Goal: Transaction & Acquisition: Book appointment/travel/reservation

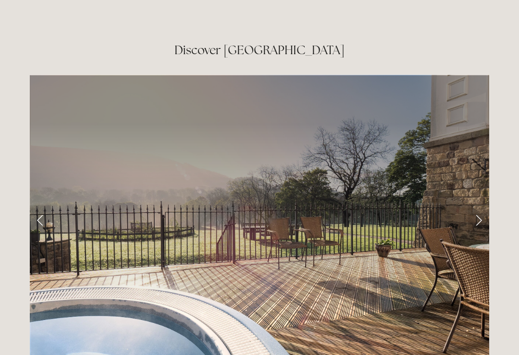
scroll to position [1534, 0]
click at [484, 206] on link "Next Slide" at bounding box center [478, 220] width 21 height 29
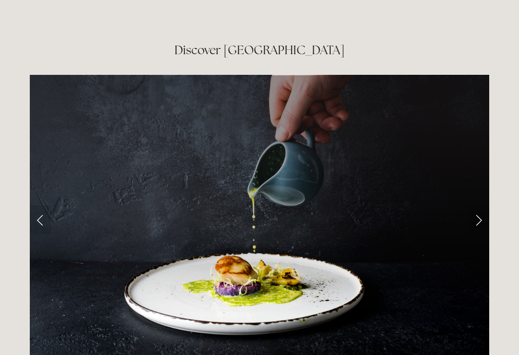
click at [481, 206] on link "Next Slide" at bounding box center [478, 220] width 21 height 29
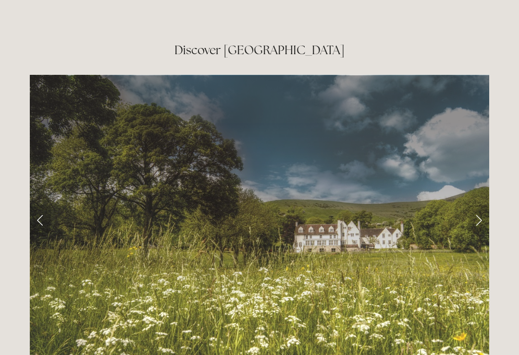
click at [480, 206] on link "Next Slide" at bounding box center [478, 220] width 21 height 29
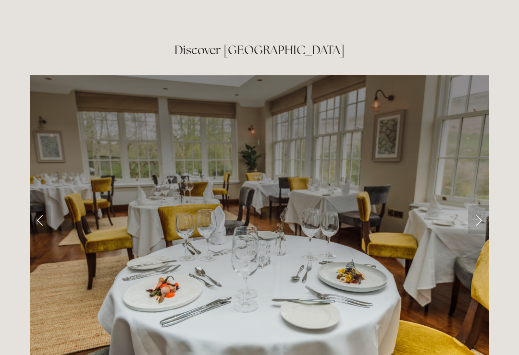
click at [476, 206] on link "Next Slide" at bounding box center [478, 220] width 21 height 29
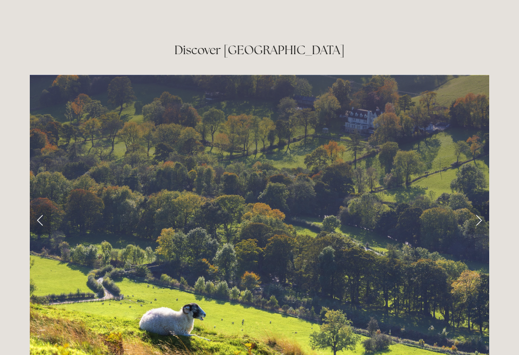
click at [479, 206] on link "Next Slide" at bounding box center [478, 220] width 21 height 29
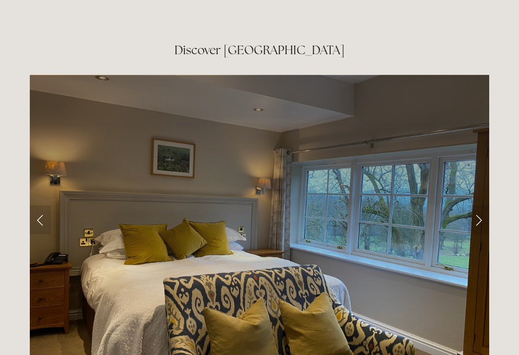
click at [481, 206] on link "Next Slide" at bounding box center [478, 220] width 21 height 29
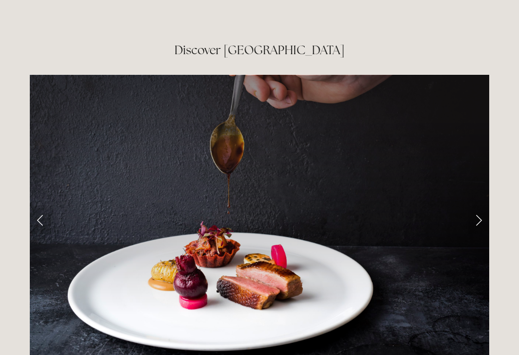
click at [480, 206] on link "Next Slide" at bounding box center [478, 220] width 21 height 29
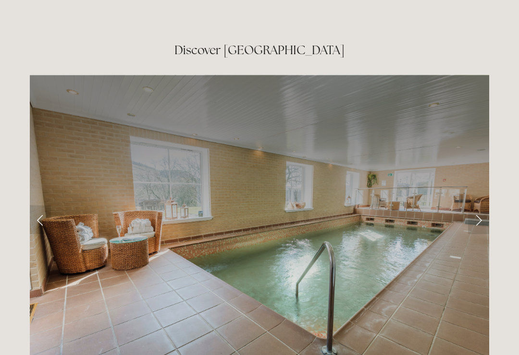
click at [475, 206] on link "Next Slide" at bounding box center [478, 220] width 21 height 29
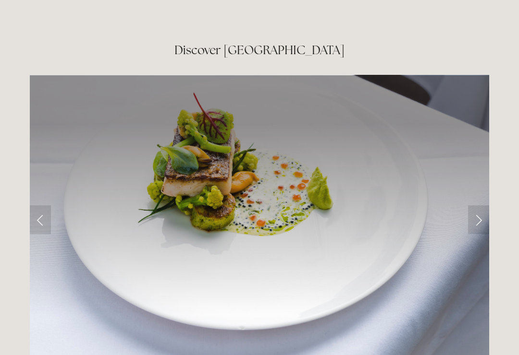
click at [478, 206] on link "Next Slide" at bounding box center [478, 220] width 21 height 29
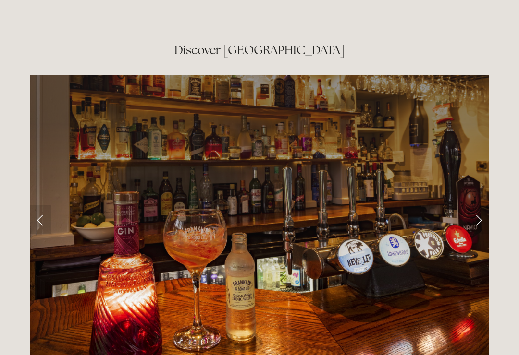
click at [480, 206] on link "Next Slide" at bounding box center [478, 220] width 21 height 29
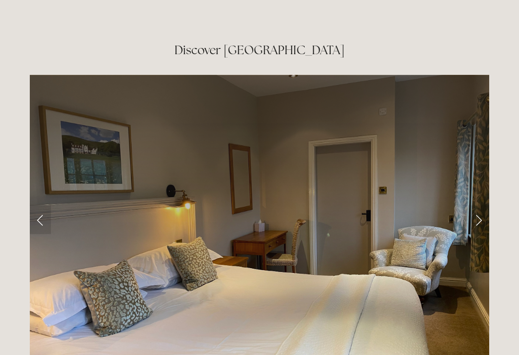
click at [475, 206] on link "Next Slide" at bounding box center [478, 220] width 21 height 29
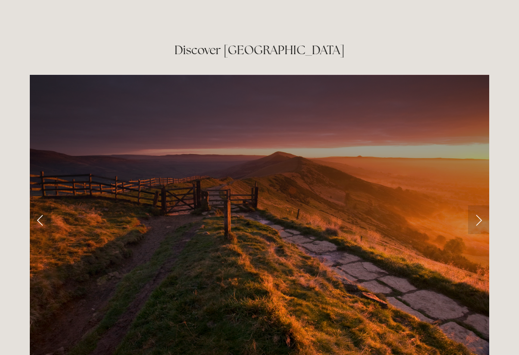
click at [478, 206] on link "Next Slide" at bounding box center [478, 220] width 21 height 29
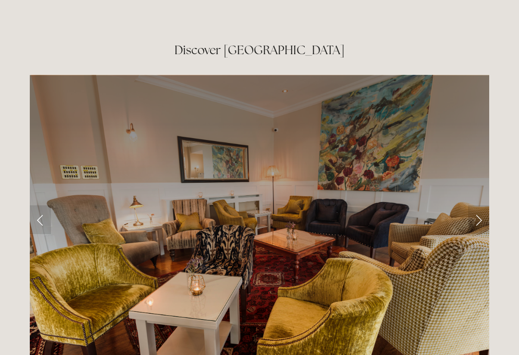
click at [486, 206] on link "Next Slide" at bounding box center [478, 220] width 21 height 29
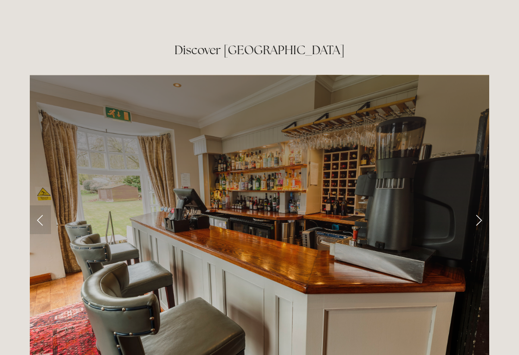
click at [486, 206] on link "Next Slide" at bounding box center [478, 220] width 21 height 29
click at [478, 206] on link "Next Slide" at bounding box center [478, 220] width 21 height 29
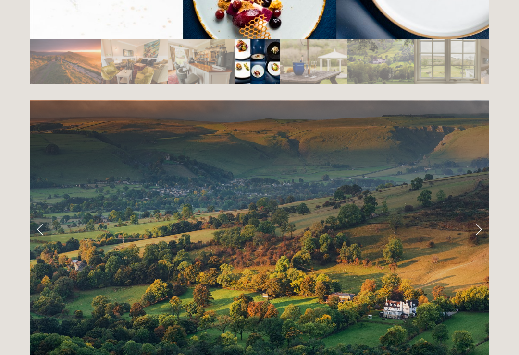
scroll to position [1860, 0]
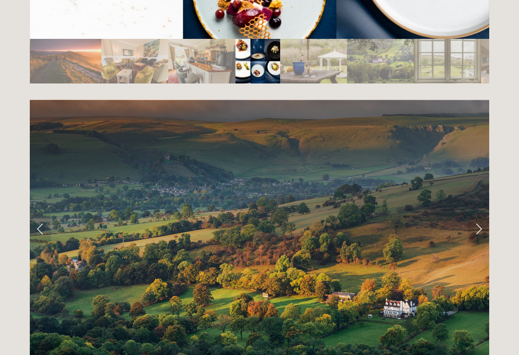
click at [483, 215] on link "Next Slide" at bounding box center [478, 229] width 21 height 29
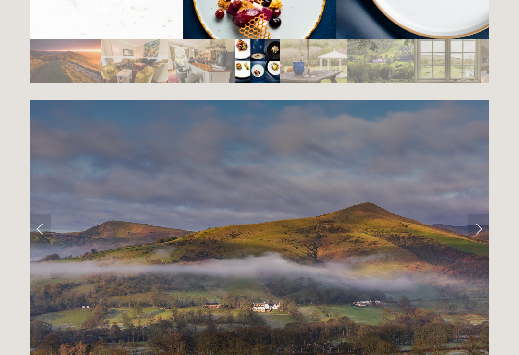
click at [485, 215] on link "Next Slide" at bounding box center [478, 229] width 21 height 29
click at [478, 215] on link "Next Slide" at bounding box center [478, 229] width 21 height 29
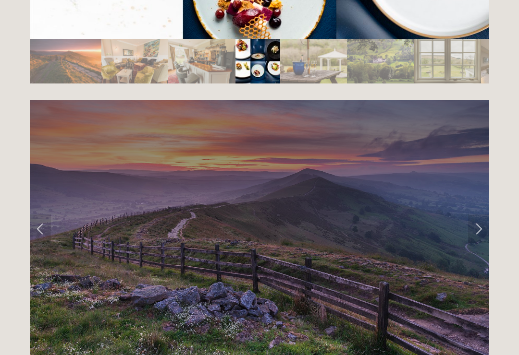
click at [478, 215] on link "Next Slide" at bounding box center [478, 229] width 21 height 29
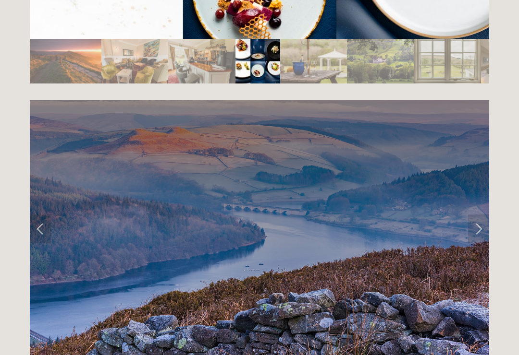
click at [479, 215] on link "Next Slide" at bounding box center [478, 229] width 21 height 29
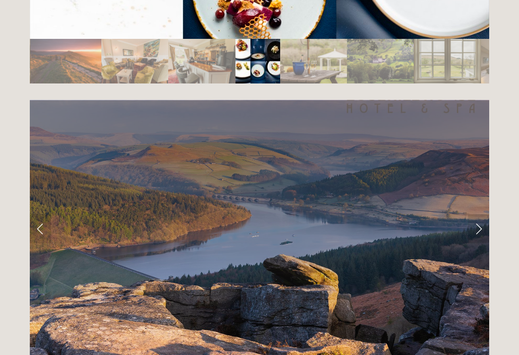
click at [478, 215] on link "Next Slide" at bounding box center [478, 229] width 21 height 29
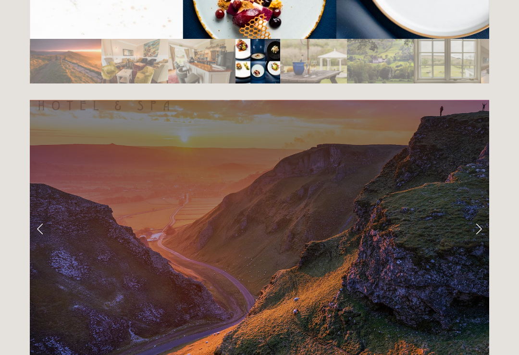
click at [481, 215] on link "Next Slide" at bounding box center [478, 229] width 21 height 29
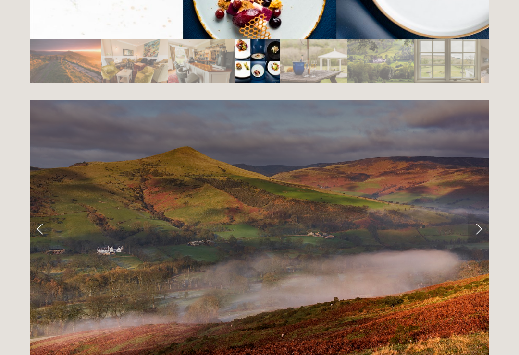
click at [485, 215] on link "Next Slide" at bounding box center [478, 229] width 21 height 29
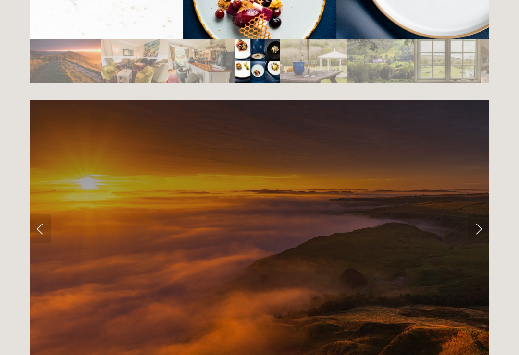
click at [487, 215] on link "Next Slide" at bounding box center [478, 229] width 21 height 29
click at [485, 215] on link "Next Slide" at bounding box center [478, 229] width 21 height 29
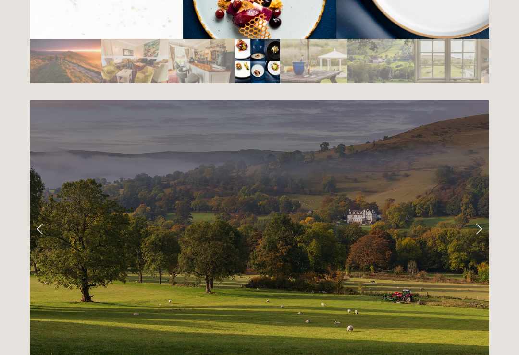
click at [479, 215] on link "Next Slide" at bounding box center [478, 229] width 21 height 29
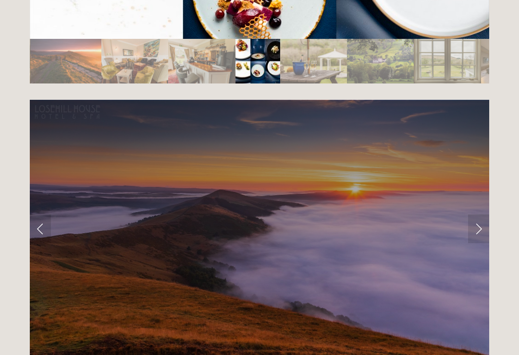
click at [486, 215] on link "Next Slide" at bounding box center [478, 229] width 21 height 29
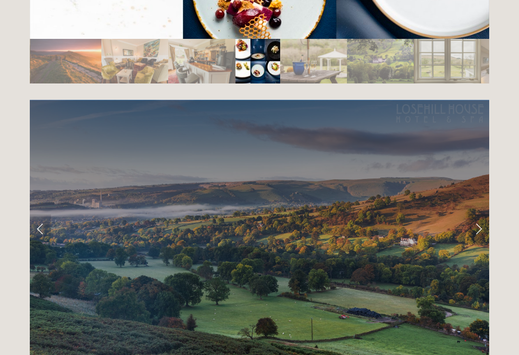
click at [477, 215] on link "Next Slide" at bounding box center [478, 229] width 21 height 29
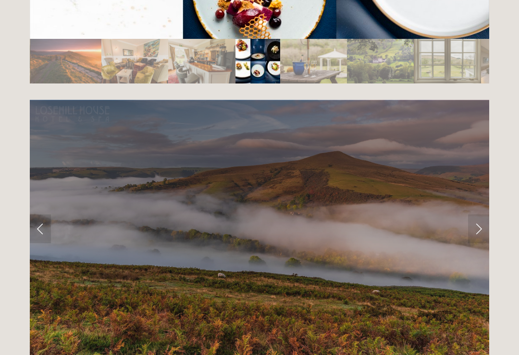
click at [482, 215] on link "Next Slide" at bounding box center [478, 229] width 21 height 29
click at [481, 215] on link "Next Slide" at bounding box center [478, 229] width 21 height 29
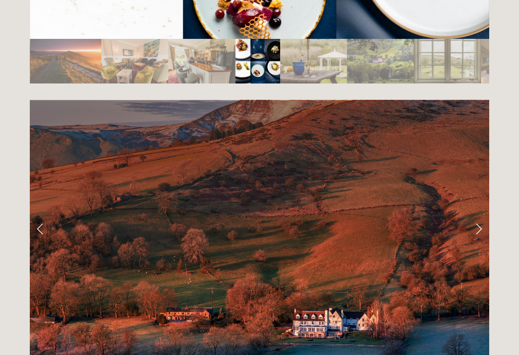
click at [486, 215] on link "Next Slide" at bounding box center [478, 229] width 21 height 29
click at [481, 215] on link "Next Slide" at bounding box center [478, 229] width 21 height 29
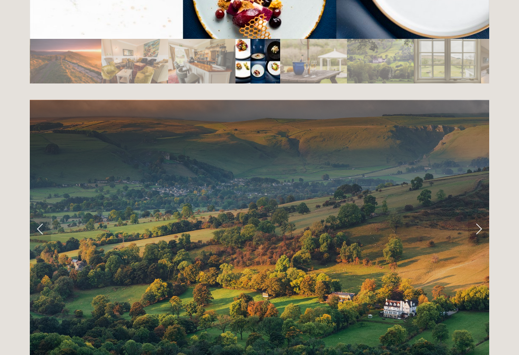
click at [481, 215] on link "Next Slide" at bounding box center [478, 229] width 21 height 29
click at [474, 215] on link "Next Slide" at bounding box center [478, 229] width 21 height 29
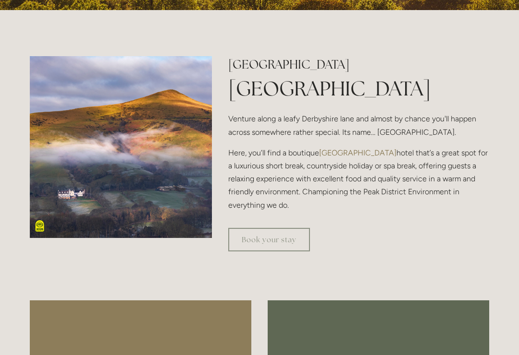
scroll to position [286, 0]
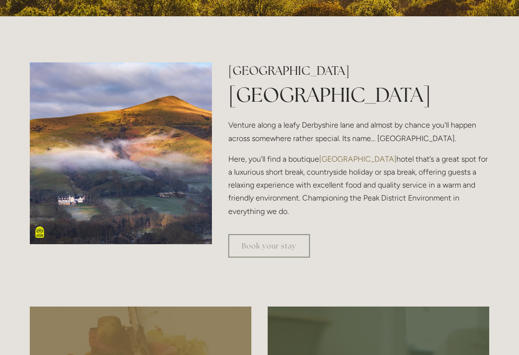
click at [235, 257] on link "Book your stay" at bounding box center [269, 246] width 82 height 24
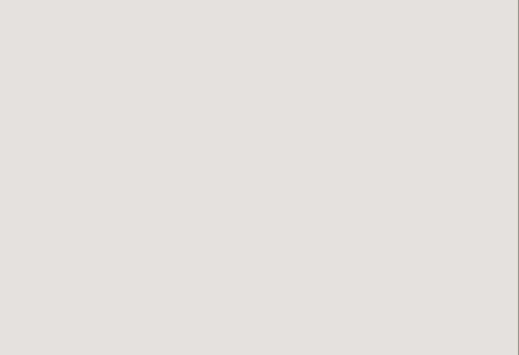
scroll to position [260, 1]
